Goal: Complete application form: Complete application form

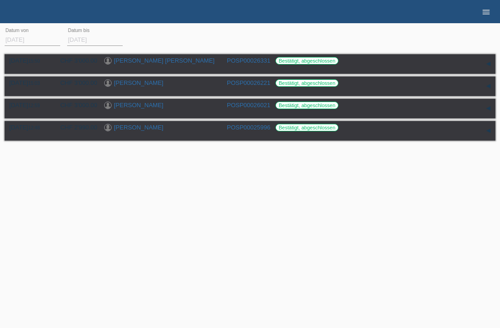
click at [482, 14] on icon "menu" at bounding box center [486, 11] width 9 height 9
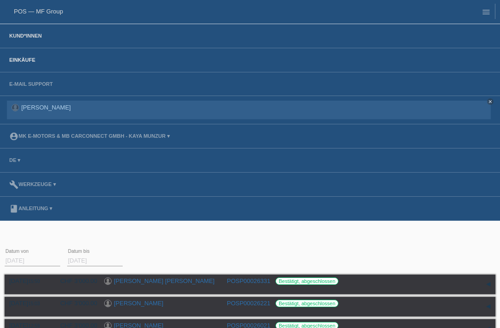
click at [24, 35] on link "Kund*innen" at bounding box center [26, 36] width 42 height 6
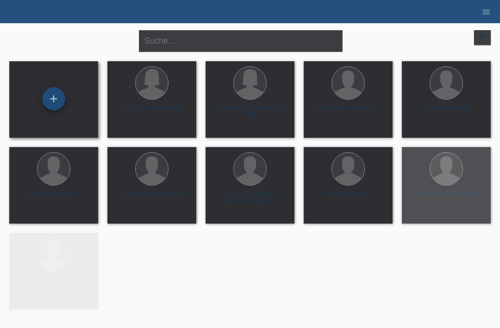
click at [61, 100] on div "+" at bounding box center [54, 99] width 22 height 16
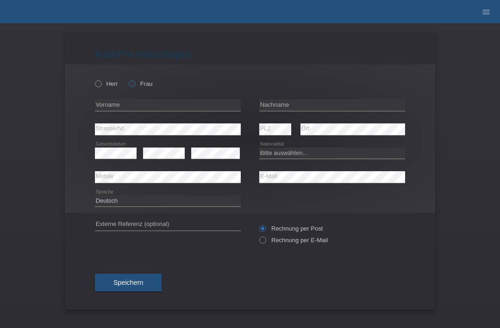
click at [141, 87] on label "Frau" at bounding box center [141, 83] width 24 height 7
click at [135, 86] on input "Frau" at bounding box center [132, 83] width 6 height 6
radio input "true"
click at [352, 110] on input "text" at bounding box center [333, 105] width 146 height 12
type input "Cömert"
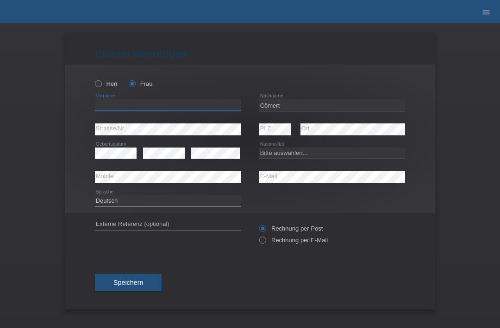
click at [204, 110] on input "text" at bounding box center [168, 105] width 146 height 12
type input "filiz"
click at [290, 156] on select "Bitte auswählen... Schweiz Deutschland Liechtenstein Österreich ------------ Af…" at bounding box center [333, 152] width 146 height 11
select select "CH"
click at [130, 283] on span "Speichern" at bounding box center [129, 282] width 30 height 7
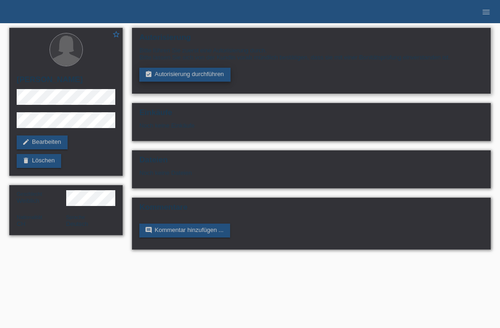
click at [209, 75] on link "assignment_turned_in Autorisierung durchführen" at bounding box center [184, 75] width 91 height 14
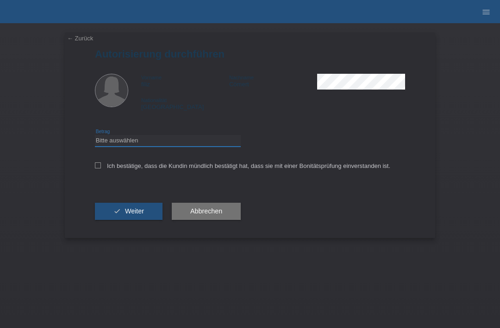
click at [190, 146] on select "Bitte auswählen CHF 1.00 - CHF 499.00 CHF 500.00 - CHF 1'999.00 CHF 2'000.00 - …" at bounding box center [168, 140] width 146 height 11
select select "3"
click at [106, 169] on label "Ich bestätige, dass die Kundin mündlich bestätigt hat, dass sie mit einer Bonit…" at bounding box center [243, 165] width 296 height 7
click at [101, 168] on input "Ich bestätige, dass die Kundin mündlich bestätigt hat, dass sie mit einer Bonit…" at bounding box center [98, 165] width 6 height 6
checkbox input "true"
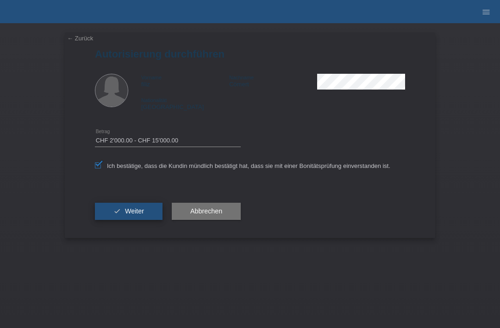
click at [134, 211] on span "Weiter" at bounding box center [134, 210] width 19 height 7
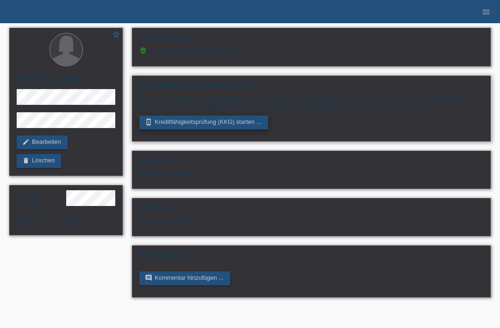
click at [242, 129] on link "perm_device_information Kreditfähigkeitsprüfung (KKG) starten ..." at bounding box center [203, 122] width 129 height 14
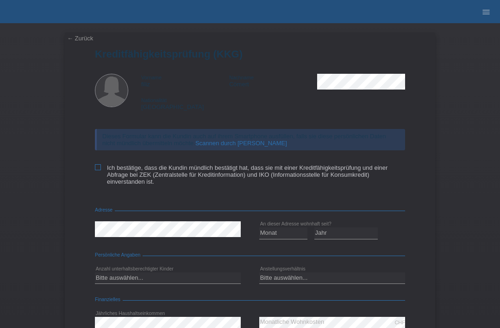
click at [100, 170] on icon at bounding box center [98, 167] width 6 height 6
click at [100, 170] on input "Ich bestätige, dass die Kundin mündlich bestätigt hat, dass sie mit einer Kredi…" at bounding box center [98, 167] width 6 height 6
checkbox input "true"
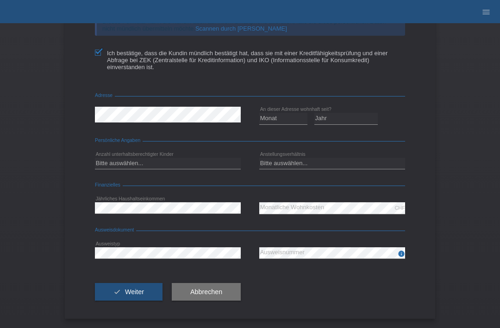
scroll to position [123, 0]
click at [291, 118] on select "Monat 01 02 03 04 05 06 07 08 09 10" at bounding box center [284, 118] width 48 height 11
select select "01"
click at [350, 121] on select "Jahr 2025 2024 2023 2022 2021 2020 2019 2018 2017 2016 2015 2014 2013 2012 2011…" at bounding box center [347, 118] width 64 height 11
select select "2017"
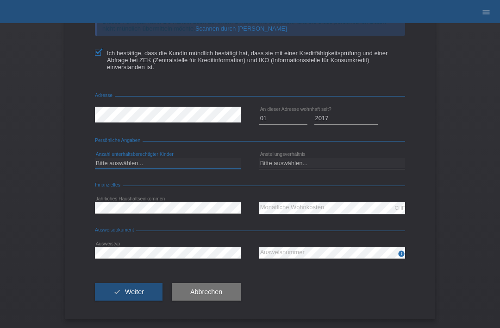
click at [205, 159] on select "Bitte auswählen... 0 1 2 3 4 5 6 7 8 9" at bounding box center [168, 163] width 146 height 11
select select "0"
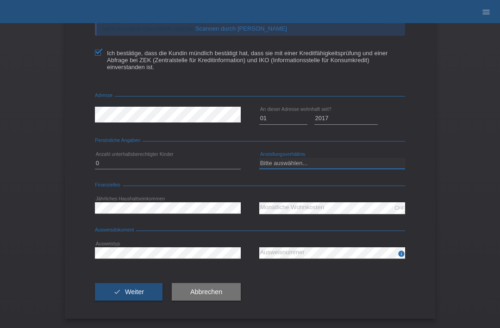
click at [344, 165] on select "Bitte auswählen... Unbefristet Befristet Lehrling/Student Pensioniert Nicht arb…" at bounding box center [333, 163] width 146 height 11
select select "UNLIMITED"
click at [141, 289] on span "Weiter" at bounding box center [134, 291] width 19 height 7
